Goal: Information Seeking & Learning: Find specific fact

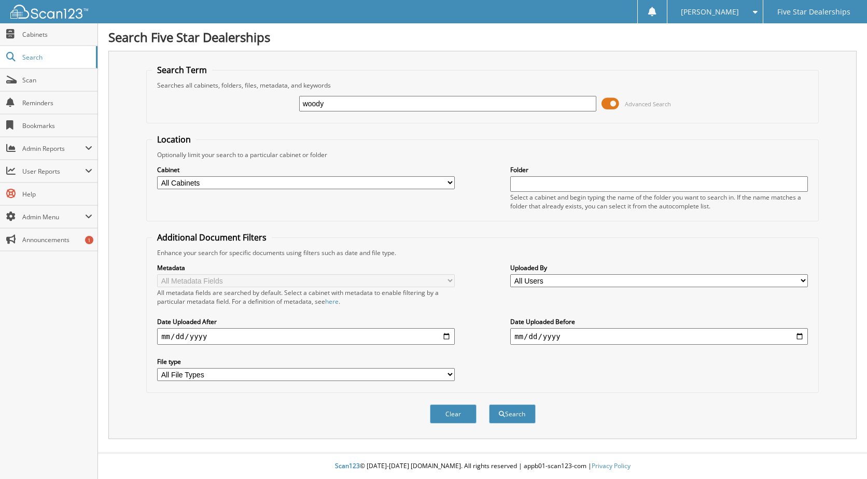
type input "woody"
click at [489, 405] on button "Search" at bounding box center [512, 414] width 47 height 19
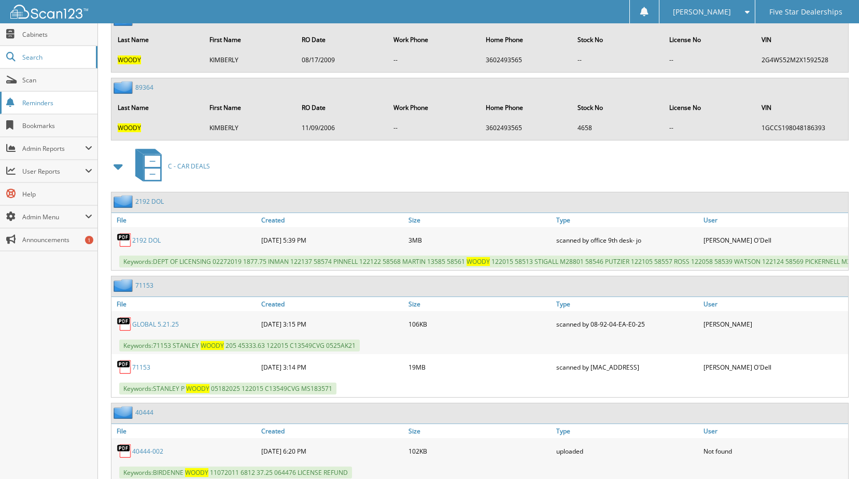
scroll to position [934, 0]
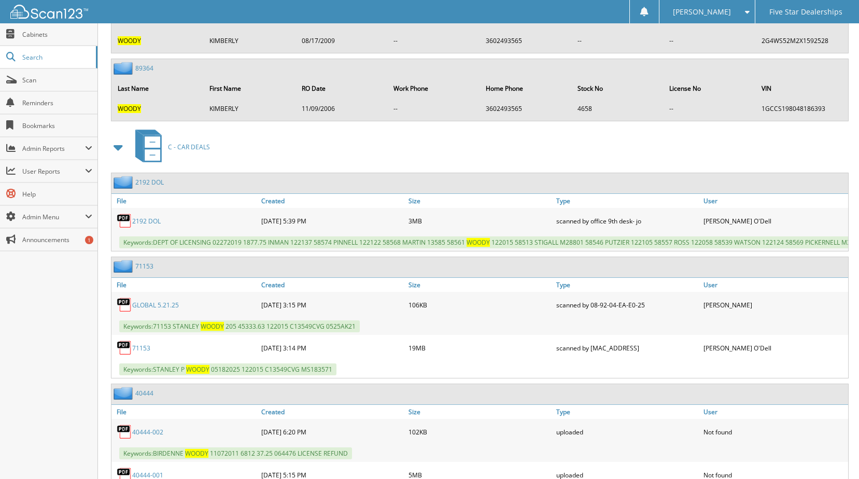
click at [144, 271] on link "7 1 1 5 3" at bounding box center [144, 266] width 18 height 9
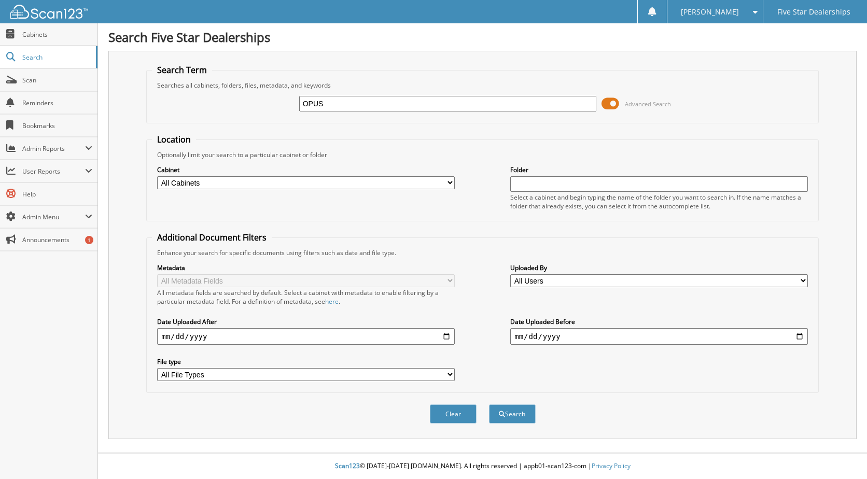
type input "OPUS"
click at [489, 405] on button "Search" at bounding box center [512, 414] width 47 height 19
